Goal: Task Accomplishment & Management: Use online tool/utility

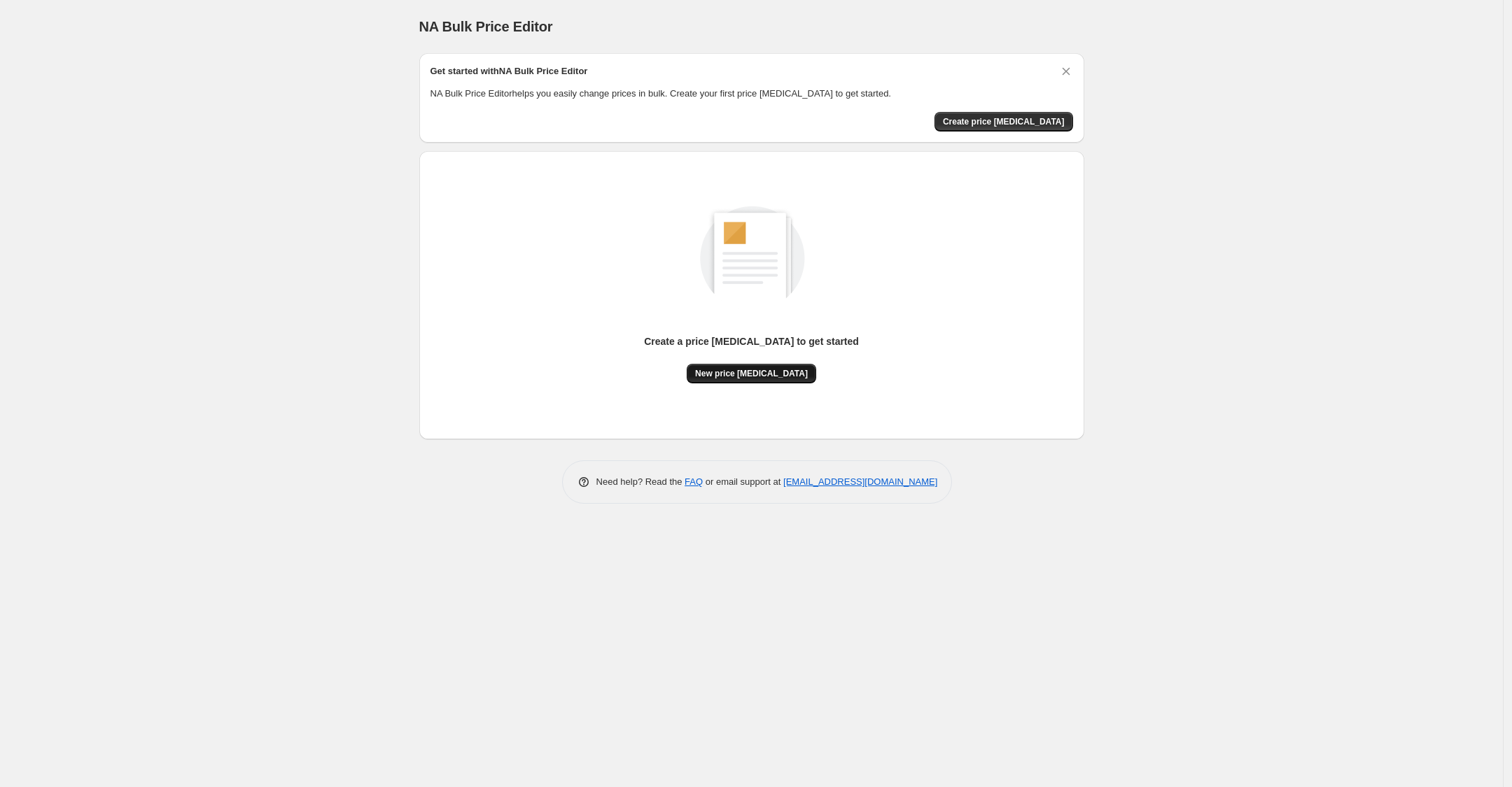
click at [754, 371] on span "New price [MEDICAL_DATA]" at bounding box center [752, 373] width 113 height 11
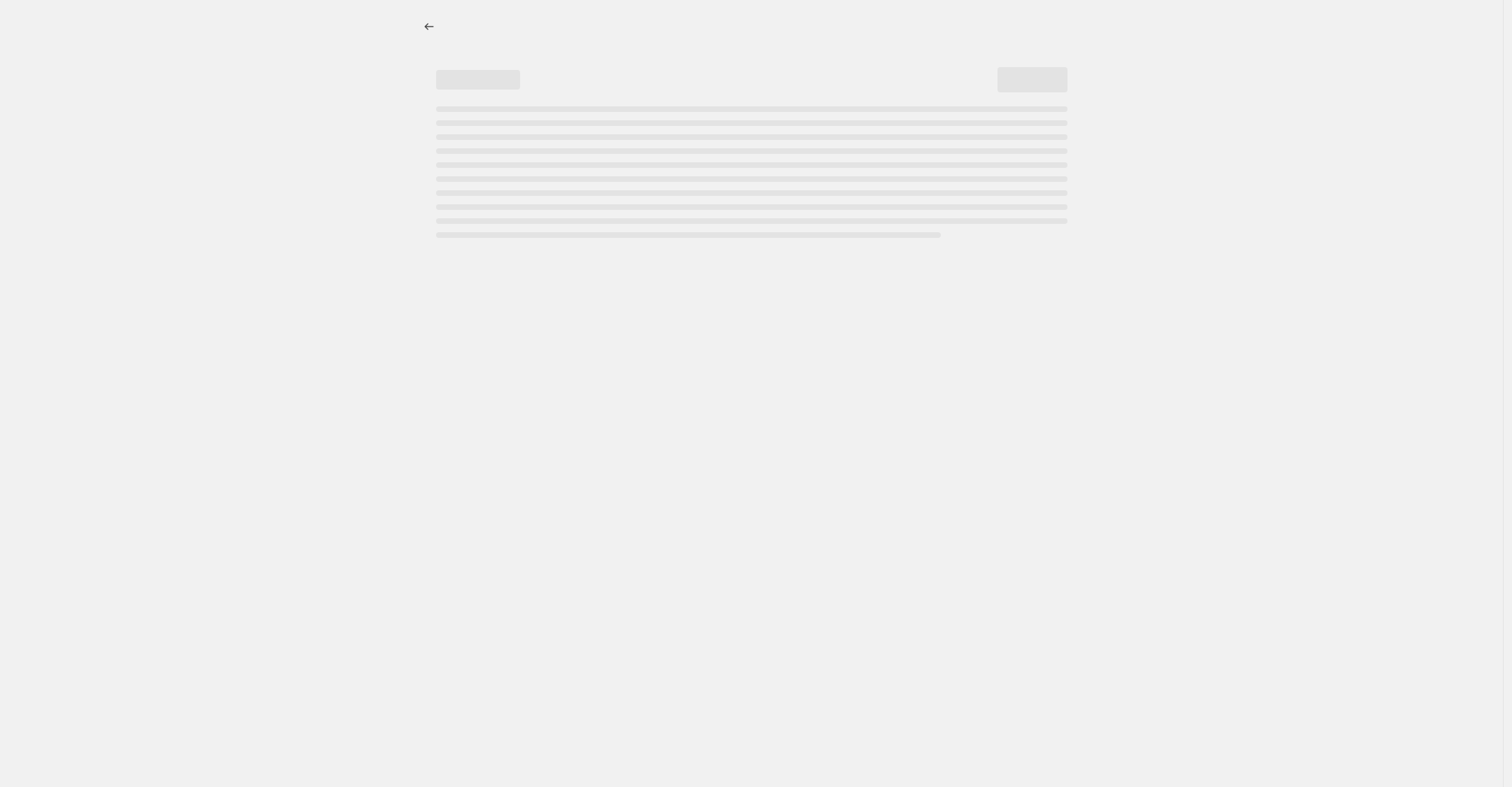
select select "percentage"
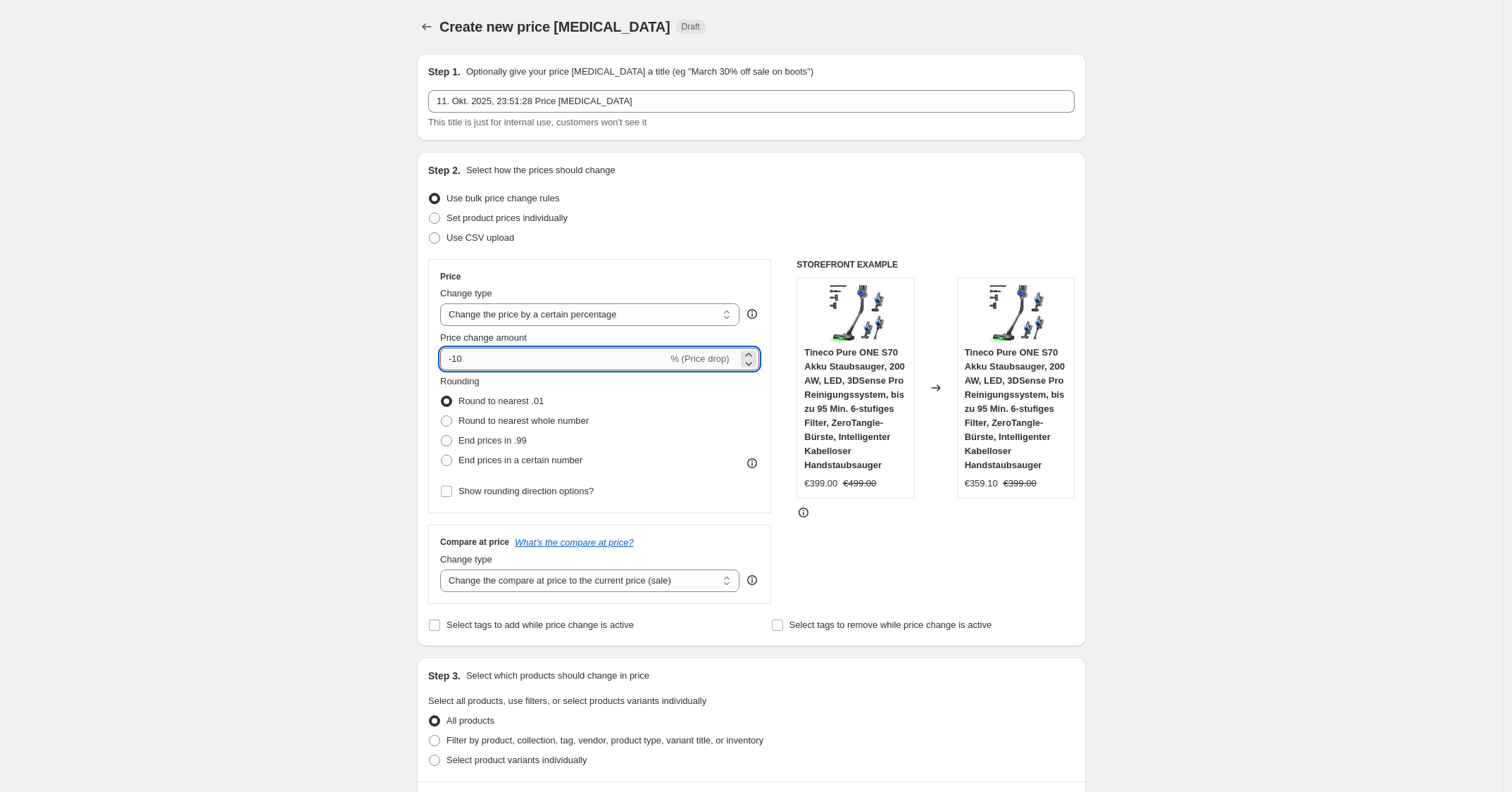
click at [508, 363] on input "-10" at bounding box center [554, 359] width 227 height 23
type input "-1"
type input "-30"
click at [632, 275] on div "Price" at bounding box center [599, 276] width 319 height 11
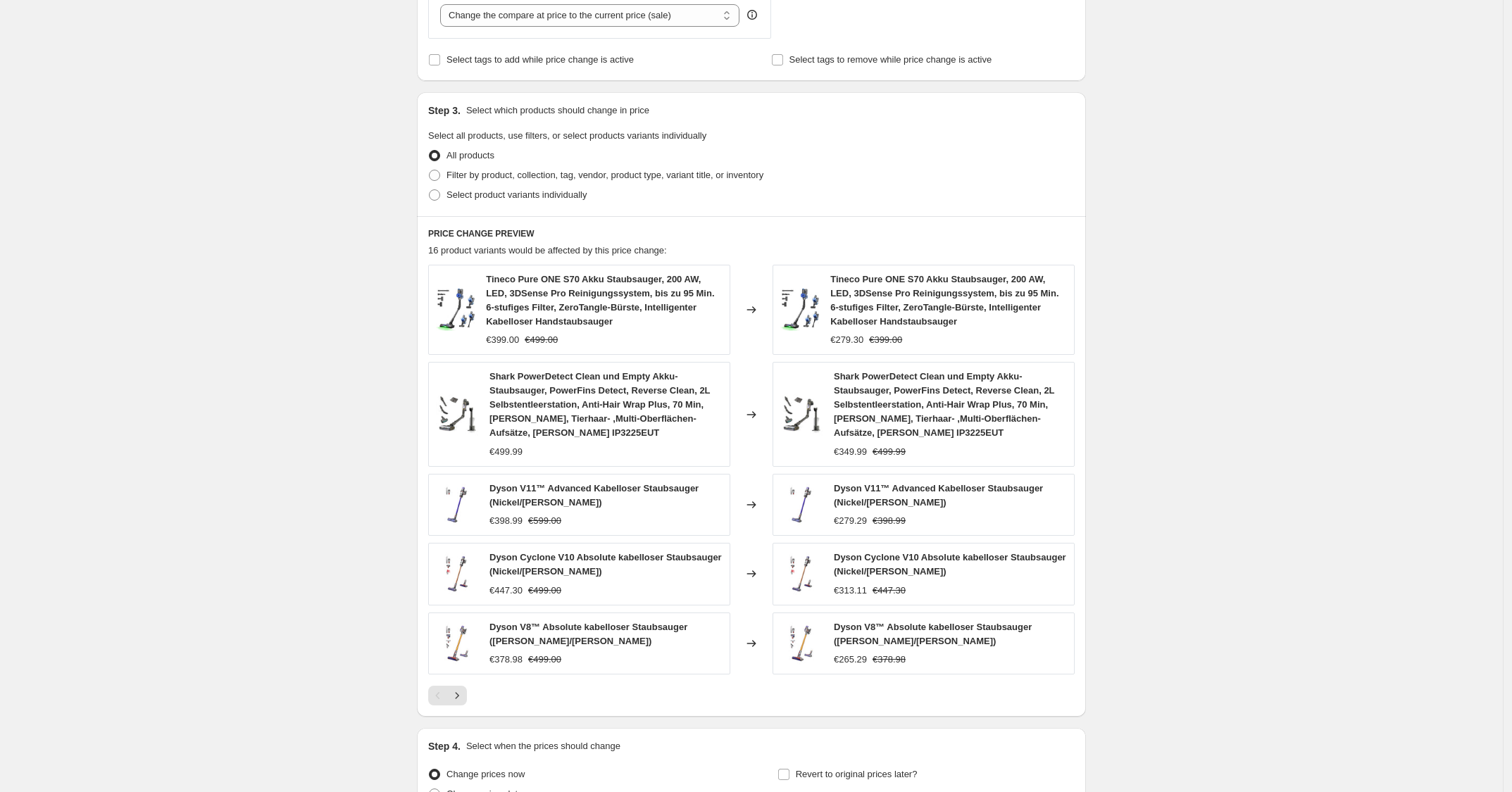
scroll to position [712, 0]
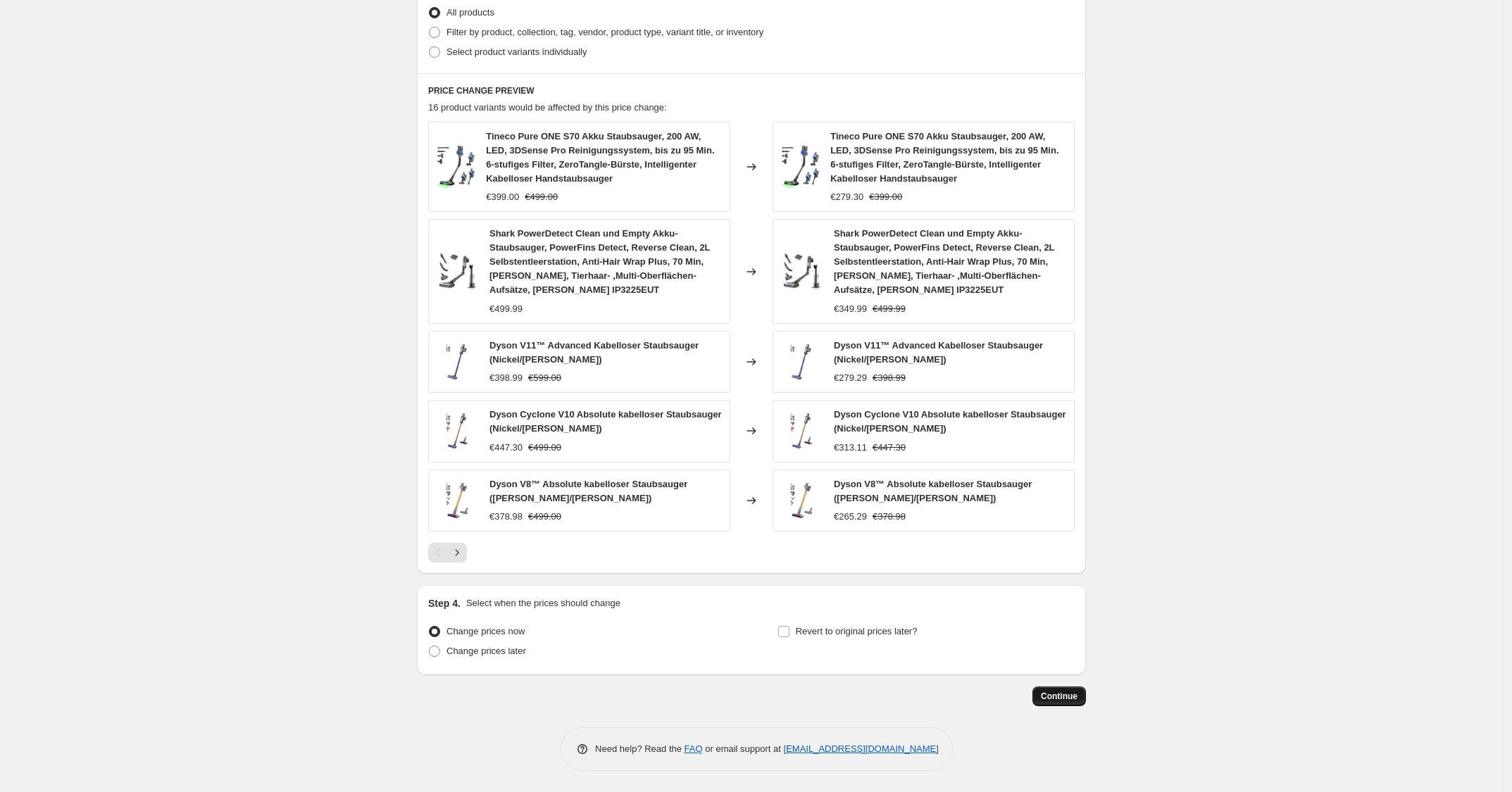
click at [1061, 694] on span "Continue" at bounding box center [1059, 696] width 37 height 11
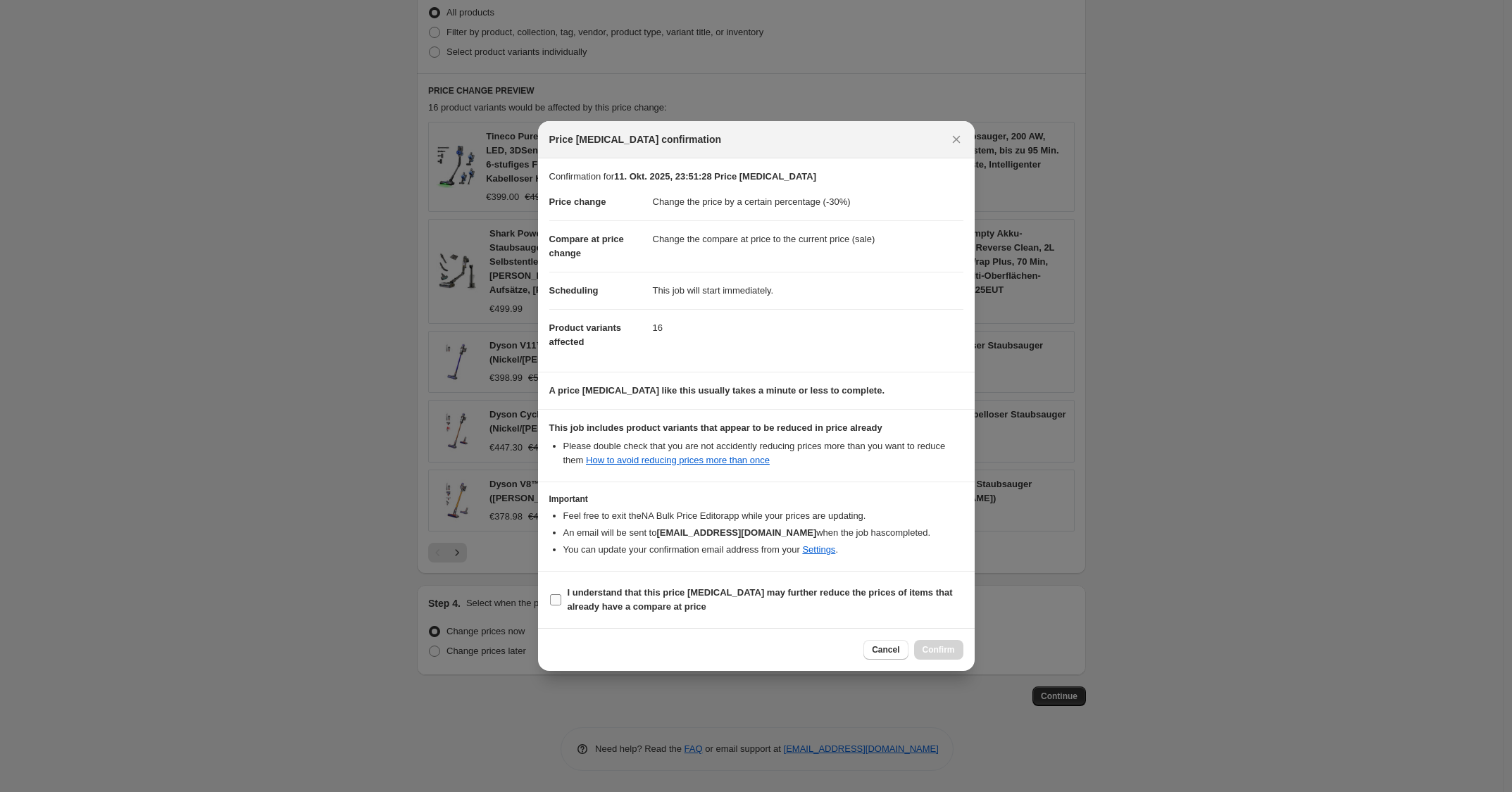
click at [766, 588] on b "I understand that this price [MEDICAL_DATA] may further reduce the prices of it…" at bounding box center [760, 600] width 385 height 25
click at [561, 594] on input "I understand that this price [MEDICAL_DATA] may further reduce the prices of it…" at bounding box center [555, 599] width 11 height 11
checkbox input "true"
click at [930, 654] on span "Confirm" at bounding box center [938, 650] width 32 height 11
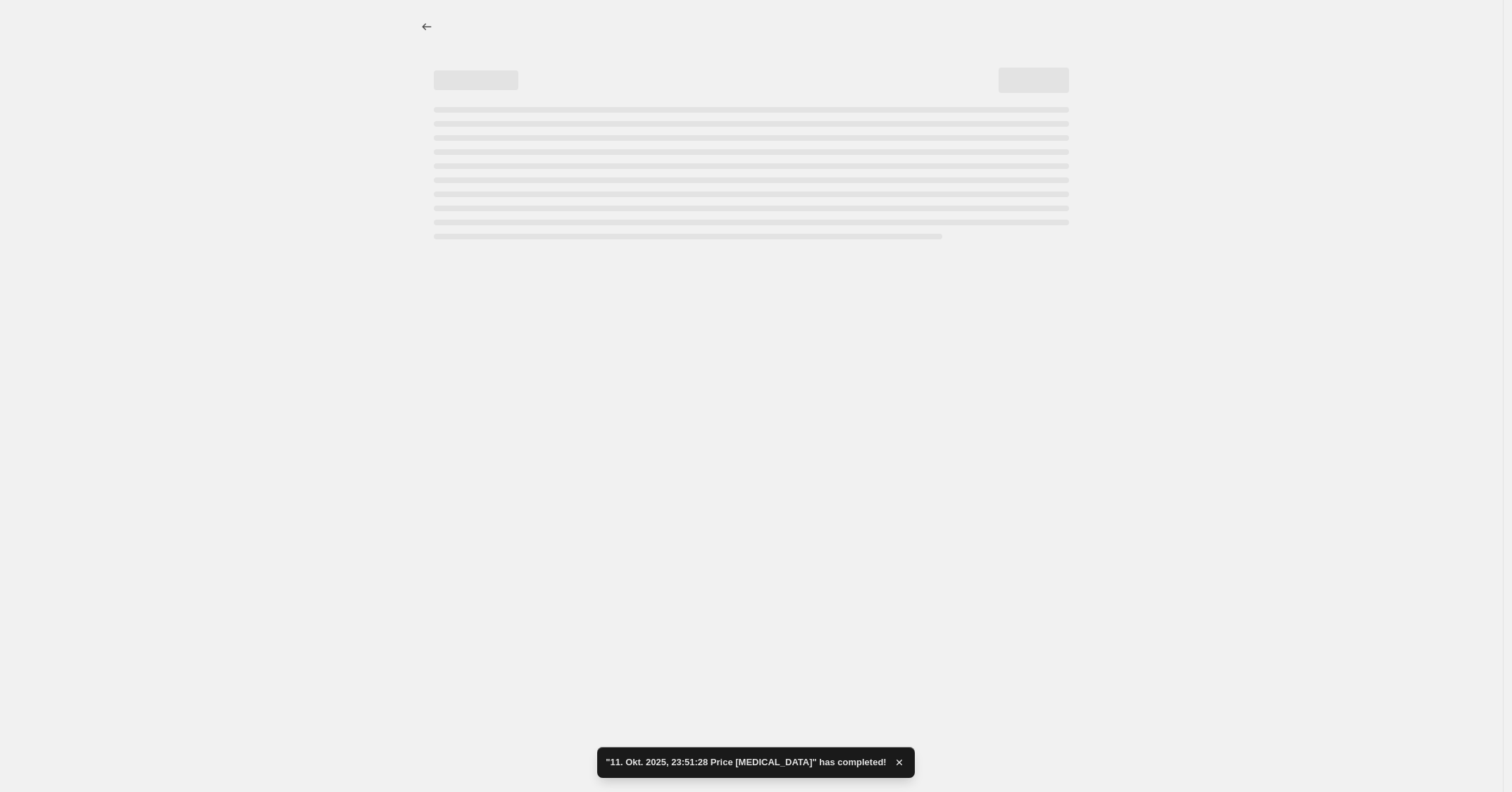
select select "percentage"
